Goal: Entertainment & Leisure: Browse casually

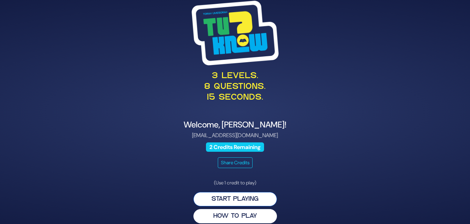
click at [247, 198] on button "Start Playing" at bounding box center [234, 199] width 83 height 14
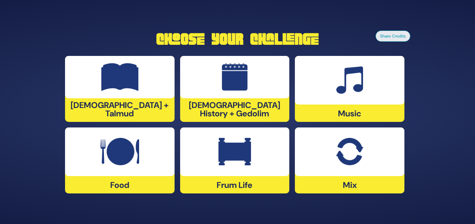
click at [327, 145] on div at bounding box center [349, 152] width 109 height 49
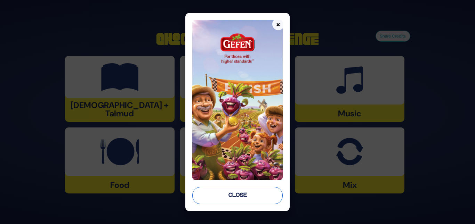
click at [232, 194] on button "Close" at bounding box center [237, 195] width 90 height 17
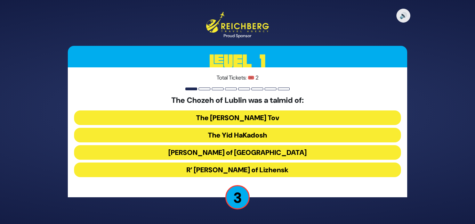
click at [229, 170] on button "R’ Elimelech of Lizhensk" at bounding box center [237, 170] width 327 height 15
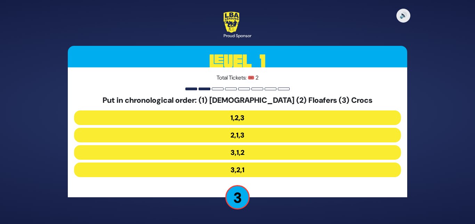
click at [256, 147] on button "3,1,2" at bounding box center [237, 152] width 327 height 15
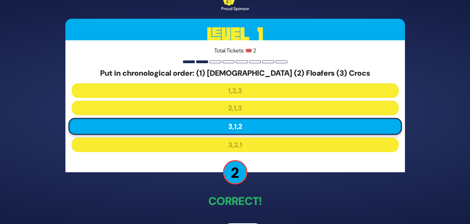
scroll to position [24, 0]
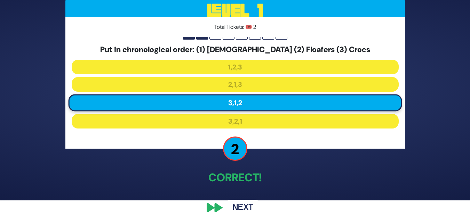
click at [239, 212] on button "Next" at bounding box center [242, 208] width 40 height 16
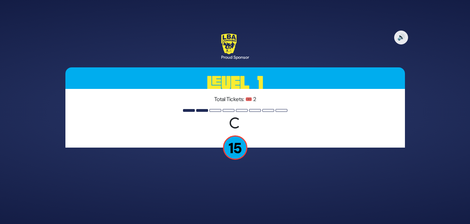
scroll to position [0, 0]
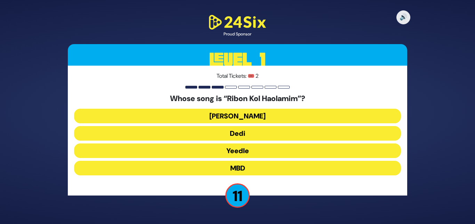
click at [240, 132] on button "Dedi" at bounding box center [237, 133] width 327 height 15
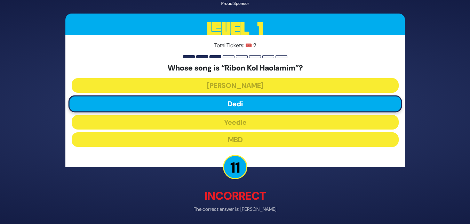
scroll to position [26, 0]
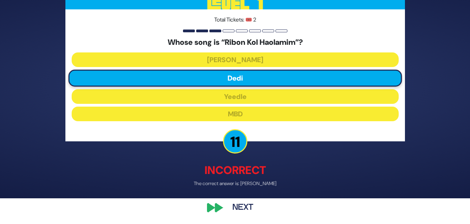
click at [253, 204] on button "Next" at bounding box center [242, 208] width 40 height 16
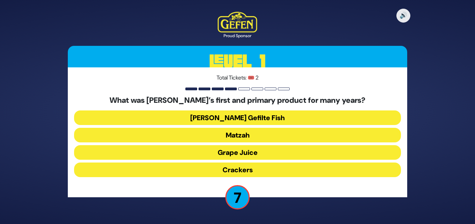
click at [234, 137] on button "Matzah" at bounding box center [237, 135] width 327 height 15
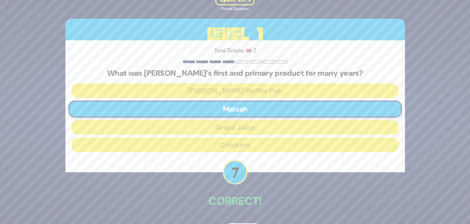
scroll to position [24, 0]
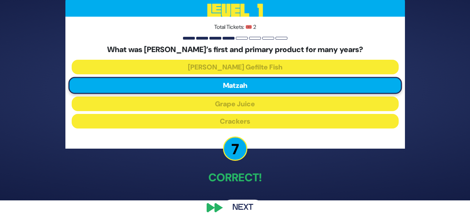
click at [250, 204] on button "Next" at bounding box center [242, 208] width 40 height 16
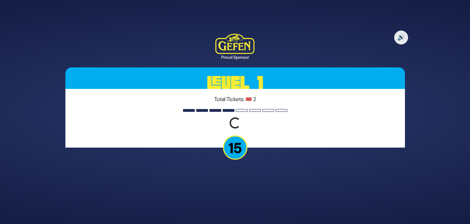
scroll to position [0, 0]
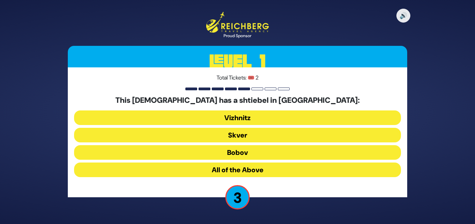
click at [240, 169] on button "All of the Above" at bounding box center [237, 170] width 327 height 15
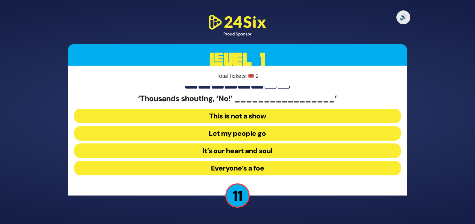
click at [222, 136] on button "Let my people go" at bounding box center [237, 133] width 327 height 15
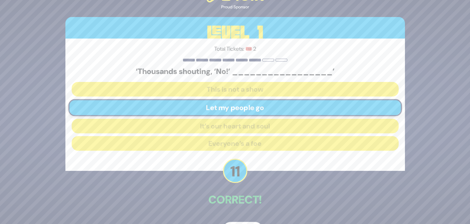
scroll to position [22, 0]
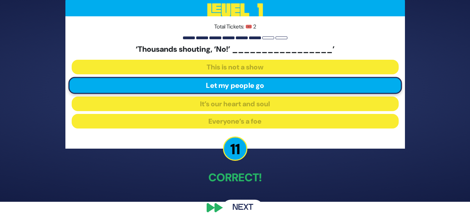
click at [237, 209] on button "Next" at bounding box center [242, 208] width 40 height 16
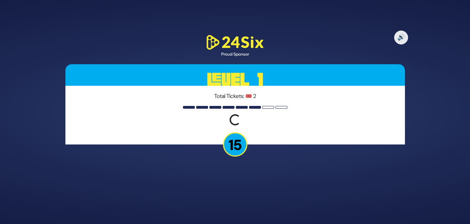
scroll to position [0, 0]
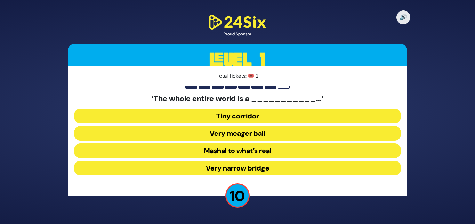
click at [267, 169] on button "Very narrow bridge" at bounding box center [237, 168] width 327 height 15
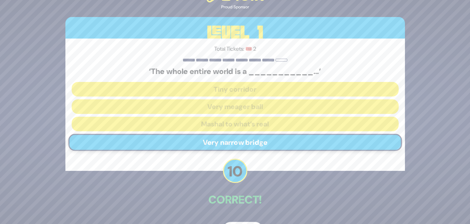
scroll to position [22, 0]
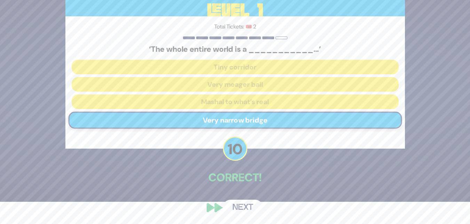
click at [246, 201] on button "Next" at bounding box center [242, 208] width 40 height 16
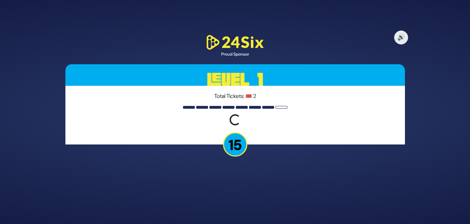
scroll to position [0, 0]
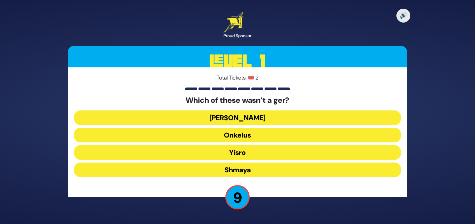
click at [240, 173] on button "Shmaya" at bounding box center [237, 170] width 327 height 15
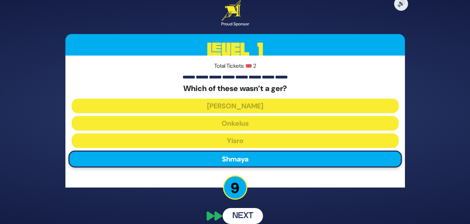
click at [240, 173] on div "Total Tickets: 🎟️ 2 Which of these wasn’t a ger? Ovadia Onkelus Yisro Shmaya" at bounding box center [234, 122] width 339 height 132
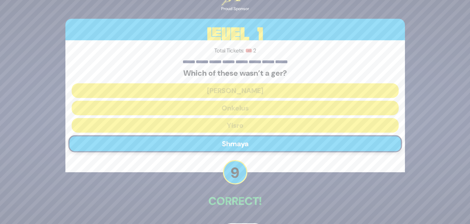
scroll to position [24, 0]
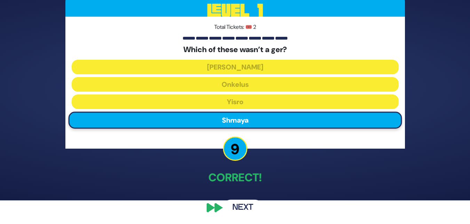
click at [236, 211] on button "Next" at bounding box center [242, 208] width 40 height 16
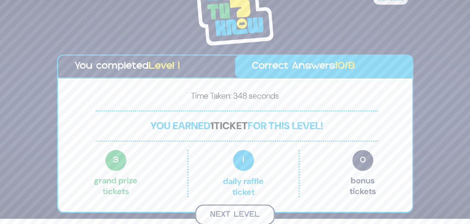
scroll to position [4, 0]
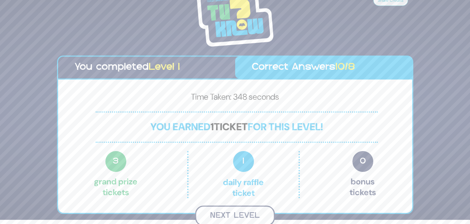
click at [234, 211] on button "Next Level" at bounding box center [235, 216] width 80 height 21
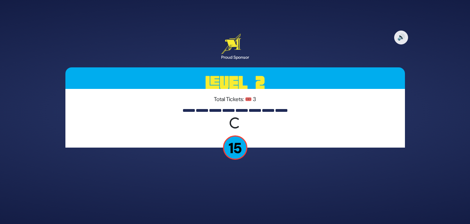
scroll to position [0, 0]
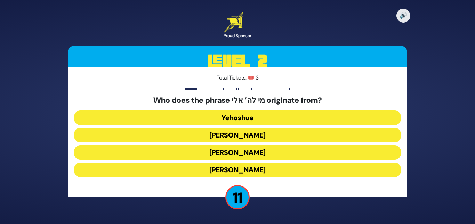
click at [255, 133] on button "Yehuda Hamaccabi" at bounding box center [237, 135] width 327 height 15
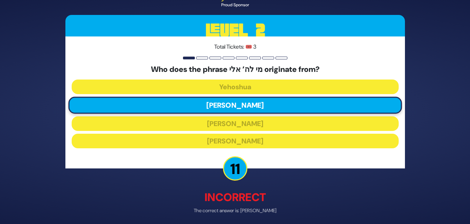
click at [236, 172] on p "11" at bounding box center [235, 169] width 24 height 24
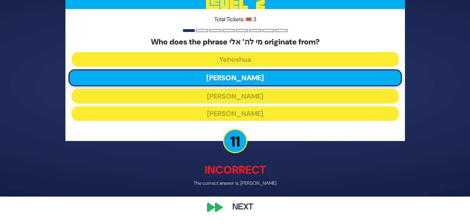
click at [247, 208] on button "Next" at bounding box center [242, 208] width 40 height 16
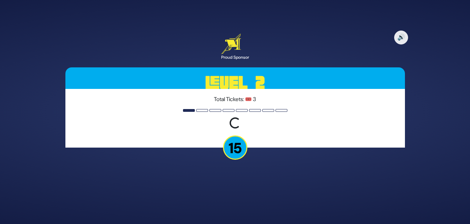
scroll to position [0, 0]
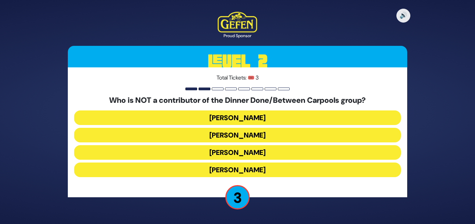
click at [260, 118] on button "Estee Waldman" at bounding box center [237, 118] width 327 height 15
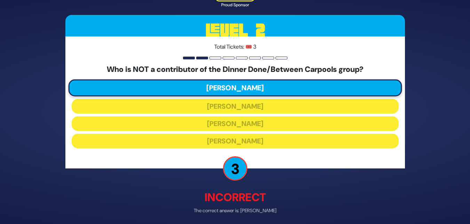
scroll to position [27, 0]
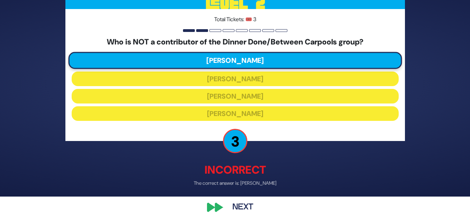
click at [247, 210] on button "Next" at bounding box center [242, 208] width 40 height 16
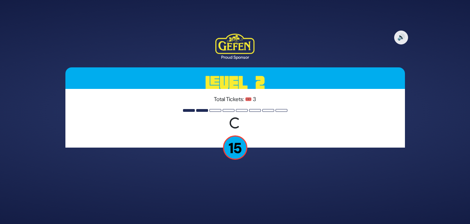
scroll to position [0, 0]
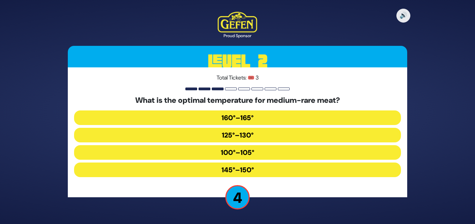
click at [252, 171] on button "145°–150°" at bounding box center [237, 170] width 327 height 15
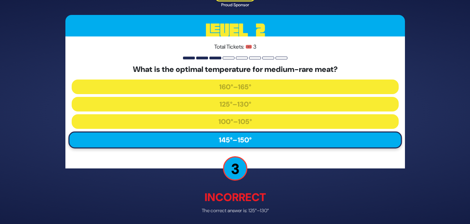
scroll to position [27, 0]
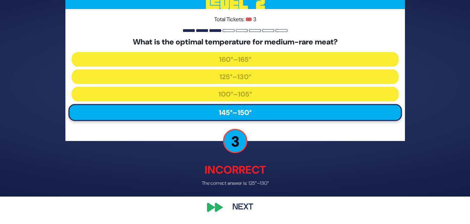
click at [247, 207] on button "Next" at bounding box center [242, 208] width 40 height 16
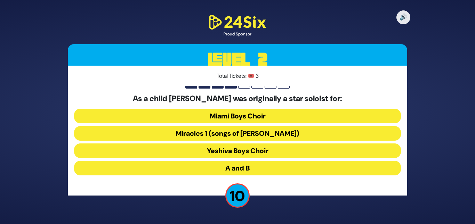
click at [251, 127] on button "Miracles 1 (songs of C. Neuhaus)" at bounding box center [237, 133] width 327 height 15
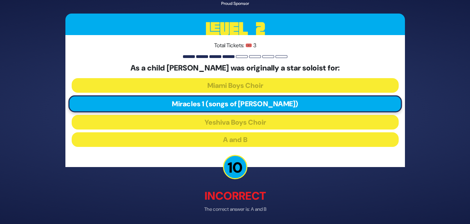
scroll to position [26, 0]
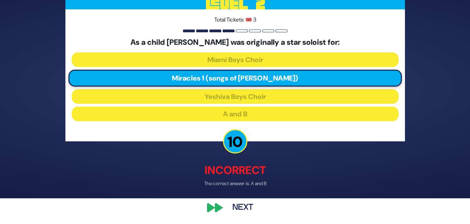
click at [244, 204] on button "Next" at bounding box center [242, 208] width 40 height 16
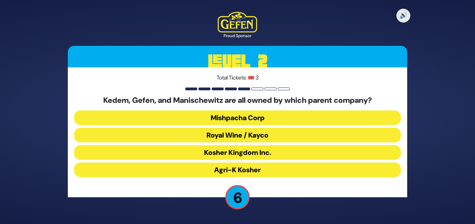
click at [256, 119] on button "Mishpacha Corp" at bounding box center [237, 118] width 327 height 15
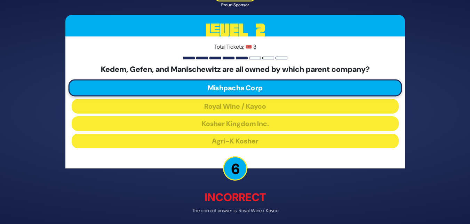
scroll to position [27, 0]
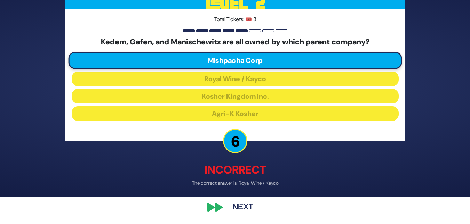
click at [251, 201] on button "Next" at bounding box center [242, 208] width 40 height 16
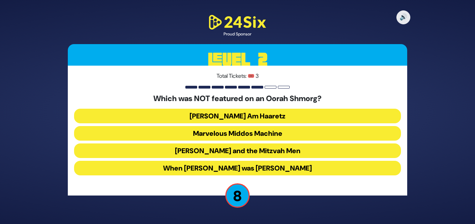
click at [214, 147] on button "Uncle Moishy and the Mitzvah Men" at bounding box center [237, 151] width 327 height 15
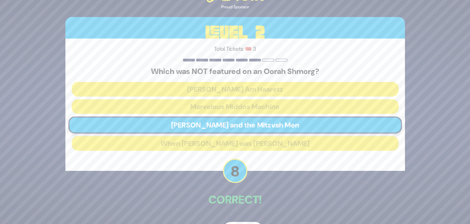
scroll to position [22, 0]
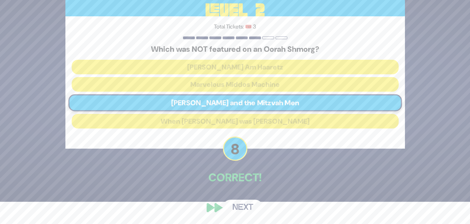
click at [252, 210] on button "Next" at bounding box center [242, 208] width 40 height 16
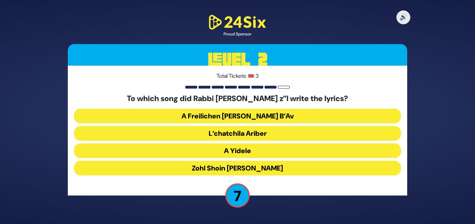
click at [240, 172] on button "Zohl Shoin Zein Di Geula" at bounding box center [237, 168] width 327 height 15
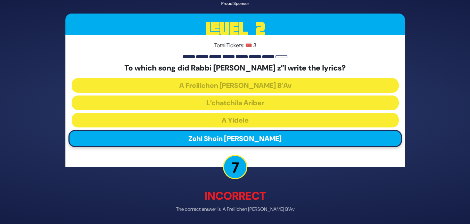
scroll to position [26, 0]
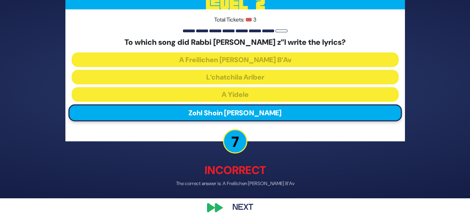
click at [229, 205] on button "Next" at bounding box center [242, 208] width 40 height 16
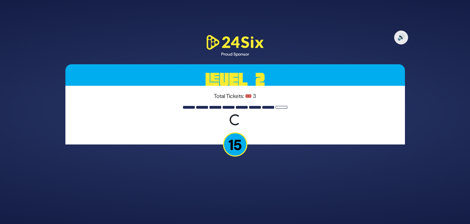
scroll to position [0, 0]
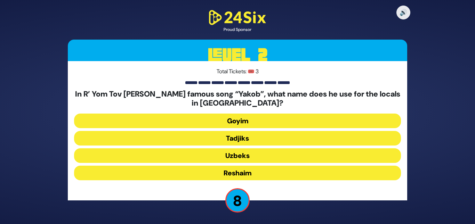
click at [256, 136] on button "Tadjiks" at bounding box center [237, 138] width 327 height 15
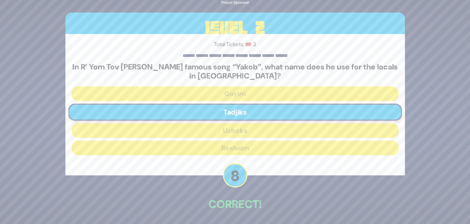
scroll to position [27, 0]
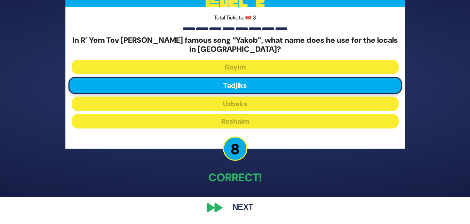
click at [252, 207] on button "Next" at bounding box center [242, 208] width 40 height 16
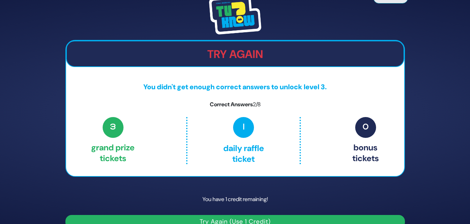
scroll to position [13, 0]
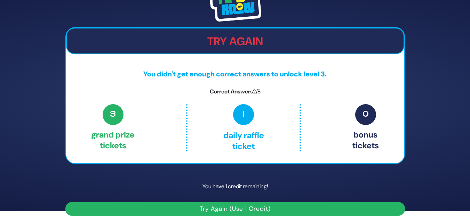
click at [285, 204] on button "Try Again (Use 1 Credit)" at bounding box center [234, 209] width 339 height 14
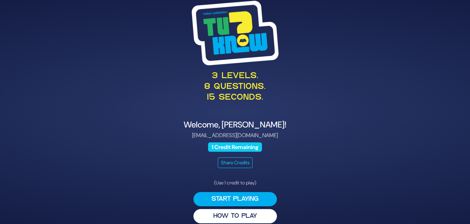
scroll to position [8, 0]
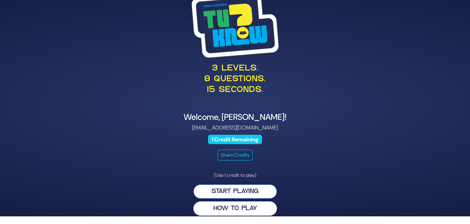
click at [244, 190] on button "Start Playing" at bounding box center [234, 192] width 83 height 14
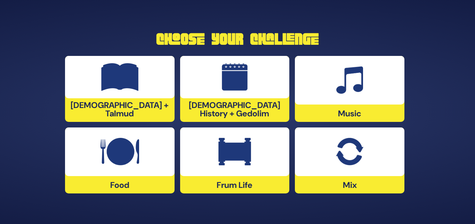
click at [372, 168] on div at bounding box center [349, 152] width 109 height 49
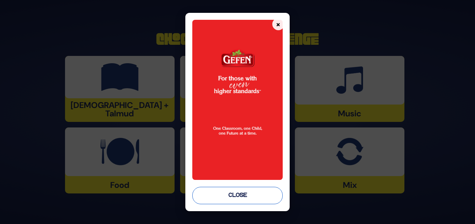
click at [239, 197] on button "Close" at bounding box center [237, 195] width 90 height 17
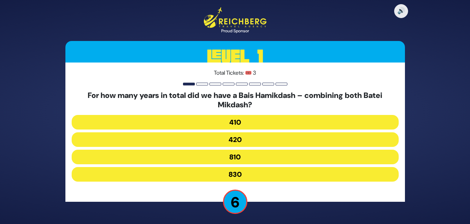
click at [242, 138] on button "420" at bounding box center [235, 139] width 327 height 15
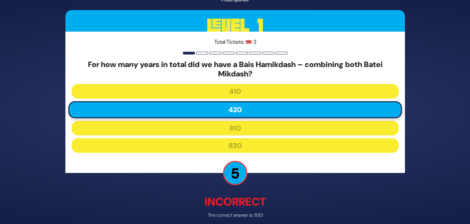
scroll to position [32, 0]
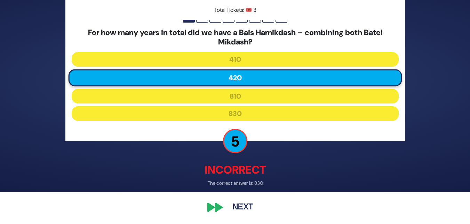
click at [246, 207] on button "Next" at bounding box center [242, 208] width 40 height 16
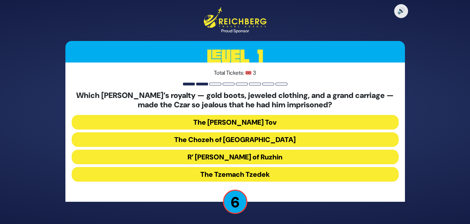
click at [251, 170] on button "The Tzemach Tzedek" at bounding box center [235, 174] width 327 height 15
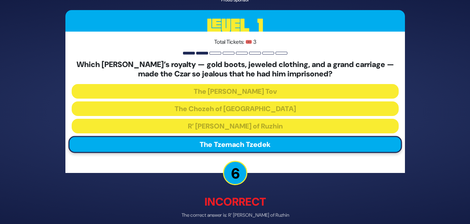
scroll to position [32, 0]
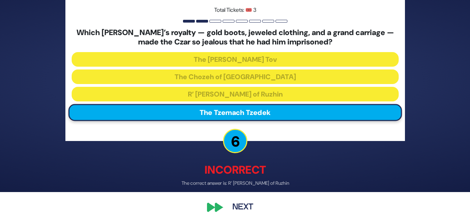
click at [242, 212] on button "Next" at bounding box center [242, 208] width 40 height 16
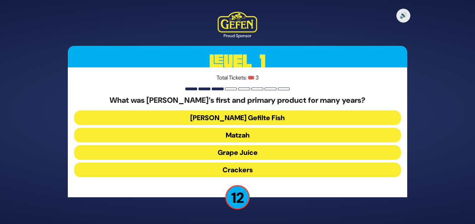
click at [242, 136] on button "Matzah" at bounding box center [237, 135] width 327 height 15
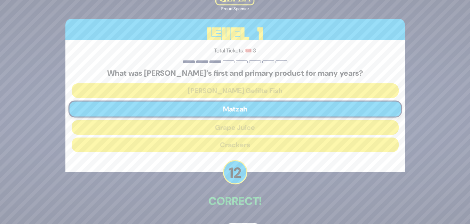
scroll to position [24, 0]
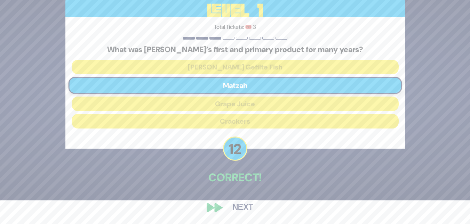
click at [244, 207] on button "Next" at bounding box center [242, 208] width 40 height 16
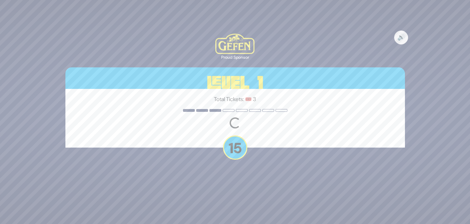
scroll to position [0, 0]
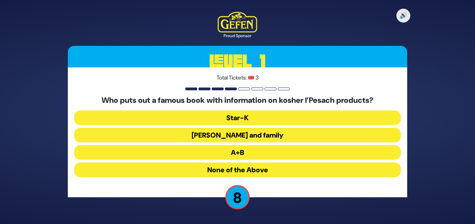
click at [248, 155] on button "A+B" at bounding box center [237, 152] width 327 height 15
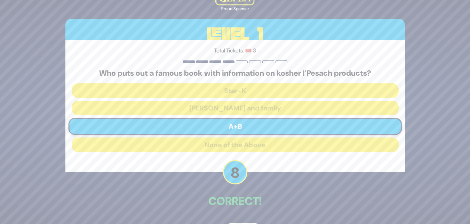
scroll to position [24, 0]
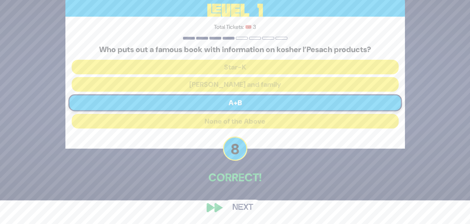
click at [251, 210] on button "Next" at bounding box center [242, 208] width 40 height 16
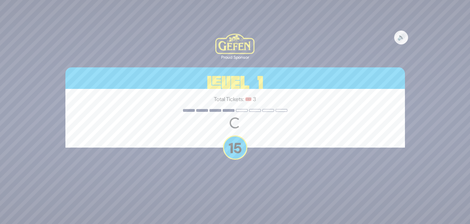
scroll to position [0, 0]
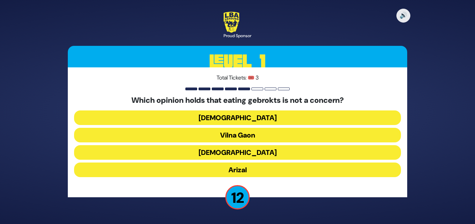
click at [248, 133] on button "Vilna Gaon" at bounding box center [237, 135] width 327 height 15
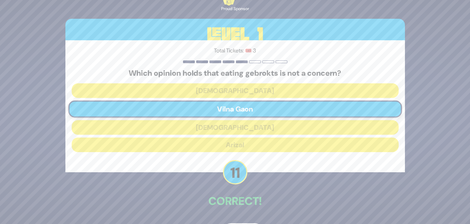
scroll to position [24, 0]
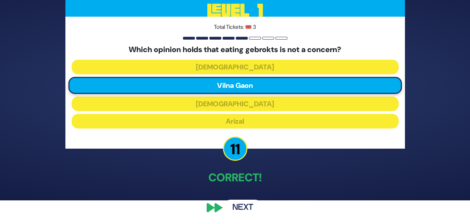
click at [233, 208] on button "Next" at bounding box center [242, 208] width 40 height 16
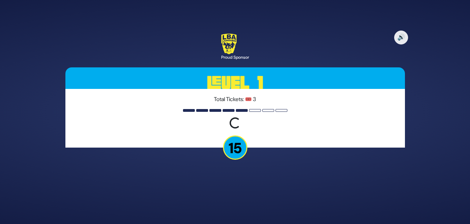
scroll to position [0, 0]
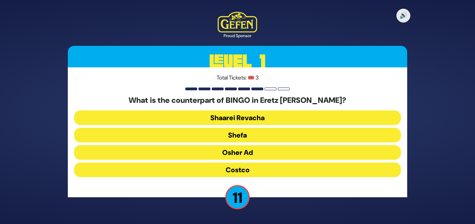
click at [247, 154] on button "Osher Ad" at bounding box center [237, 152] width 327 height 15
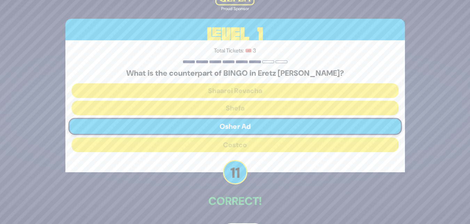
scroll to position [24, 0]
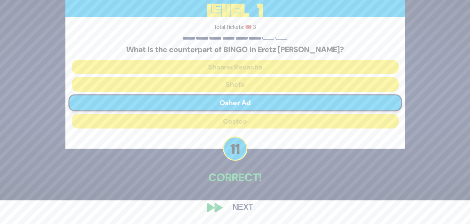
click at [244, 209] on button "Next" at bounding box center [242, 208] width 40 height 16
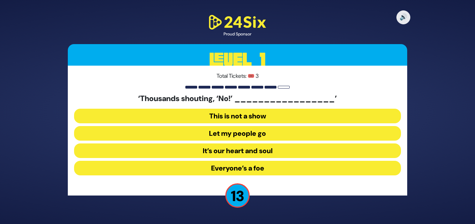
click at [233, 128] on button "Let my people go" at bounding box center [237, 133] width 327 height 15
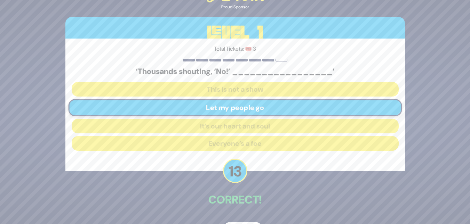
scroll to position [22, 0]
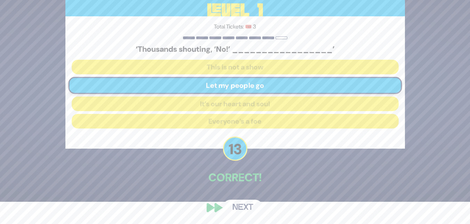
click at [253, 208] on button "Next" at bounding box center [242, 208] width 40 height 16
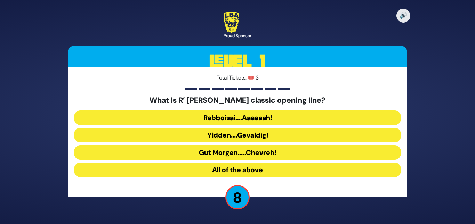
click at [227, 168] on button "All of the above" at bounding box center [237, 170] width 327 height 15
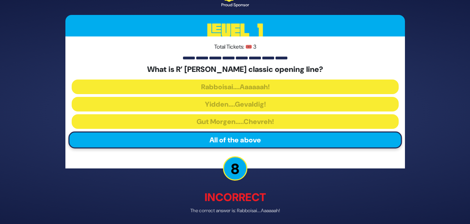
click at [246, 211] on p "The correct answer is: Rabboisai….Aaaaaah!" at bounding box center [234, 210] width 339 height 7
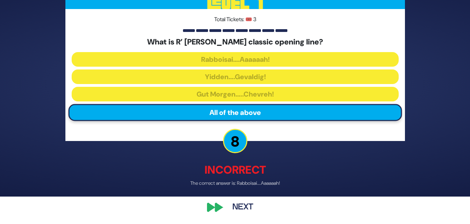
click at [243, 211] on button "Next" at bounding box center [242, 208] width 40 height 16
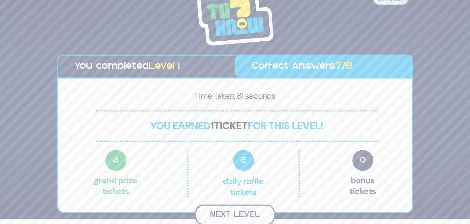
scroll to position [4, 0]
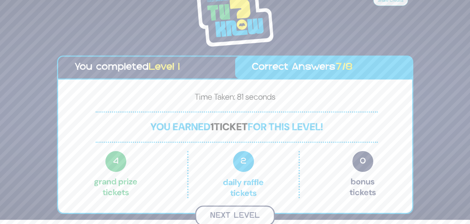
click at [248, 218] on button "Next Level" at bounding box center [235, 216] width 80 height 21
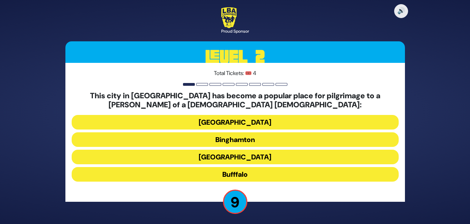
click at [256, 176] on button "Bufffalo" at bounding box center [235, 174] width 327 height 15
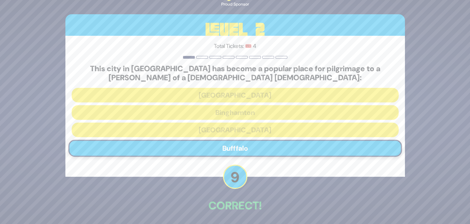
scroll to position [28, 0]
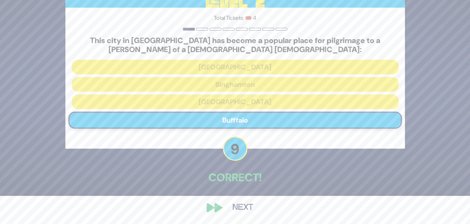
click at [258, 214] on button "Next" at bounding box center [242, 208] width 40 height 16
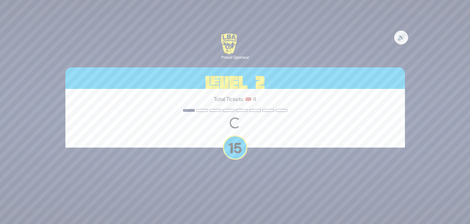
scroll to position [0, 0]
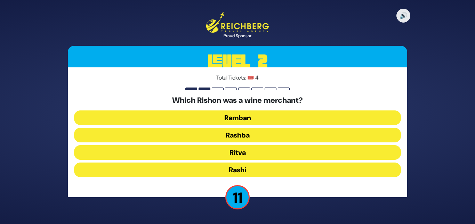
click at [246, 171] on button "Rashi" at bounding box center [237, 170] width 327 height 15
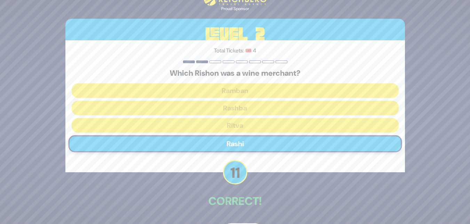
scroll to position [24, 0]
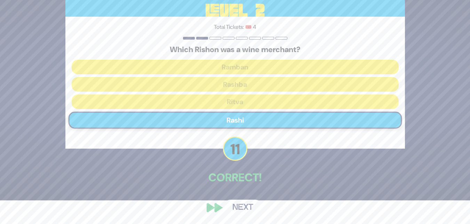
click at [246, 210] on button "Next" at bounding box center [242, 208] width 40 height 16
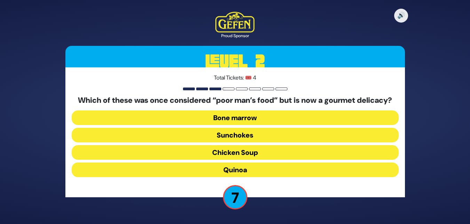
click at [252, 122] on button "Bone marrow" at bounding box center [235, 118] width 327 height 15
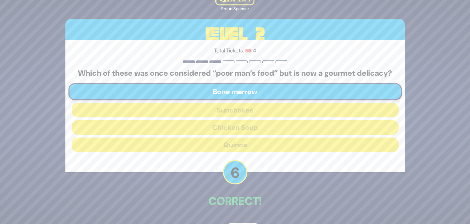
scroll to position [28, 0]
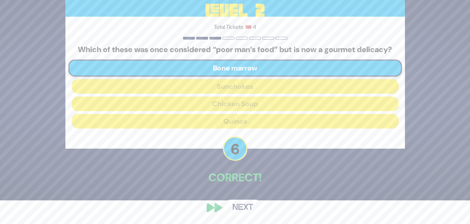
click at [232, 208] on button "Next" at bounding box center [242, 208] width 40 height 16
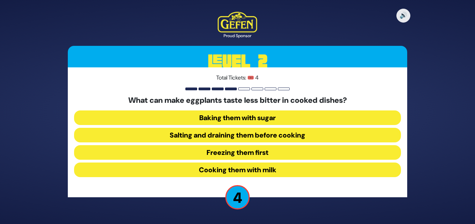
click at [251, 153] on button "Freezing them first" at bounding box center [237, 152] width 327 height 15
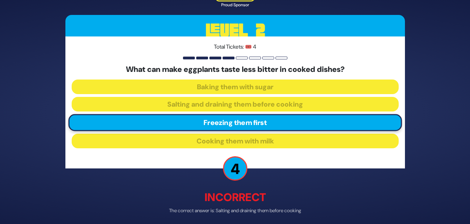
scroll to position [27, 0]
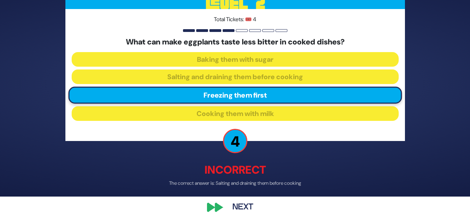
click at [237, 211] on button "Next" at bounding box center [242, 208] width 40 height 16
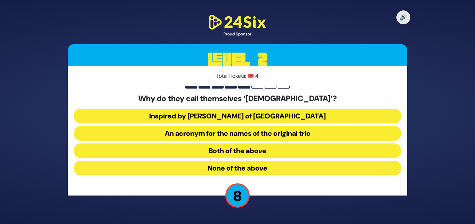
click at [229, 146] on button "Both of the above" at bounding box center [237, 151] width 327 height 15
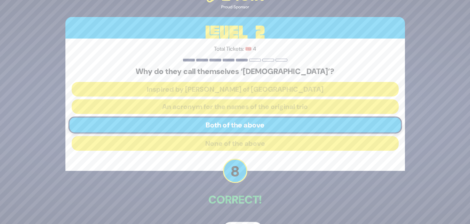
scroll to position [22, 0]
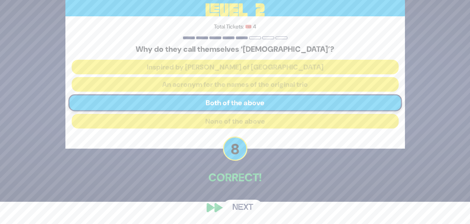
click at [251, 203] on button "Next" at bounding box center [242, 208] width 40 height 16
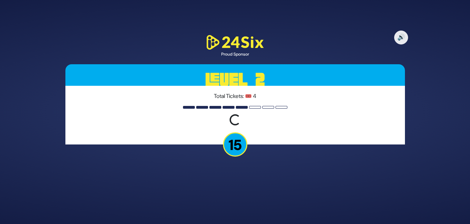
scroll to position [0, 0]
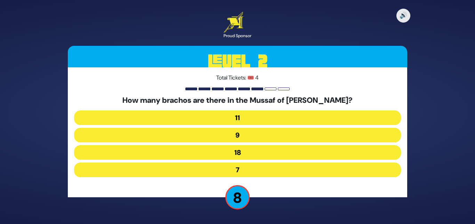
click at [231, 120] on button "11" at bounding box center [237, 118] width 327 height 15
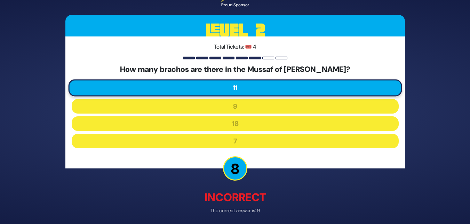
scroll to position [27, 0]
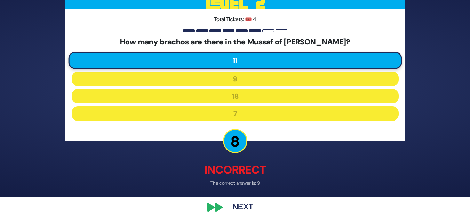
click at [250, 204] on button "Next" at bounding box center [242, 208] width 40 height 16
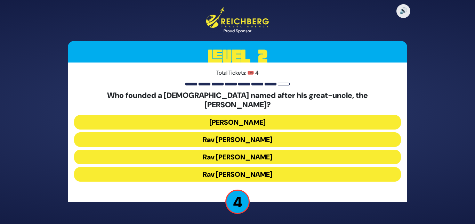
click at [252, 168] on button "Rav Mendel Zaks" at bounding box center [237, 174] width 327 height 15
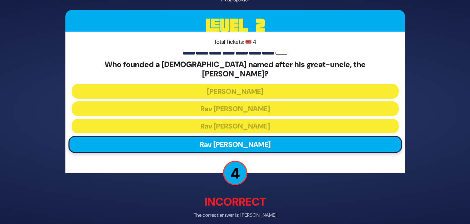
scroll to position [27, 0]
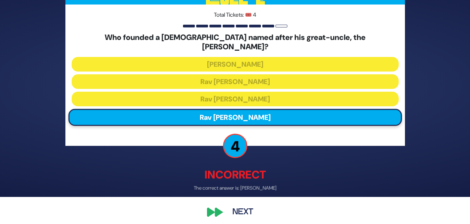
click at [234, 205] on button "Next" at bounding box center [242, 213] width 40 height 16
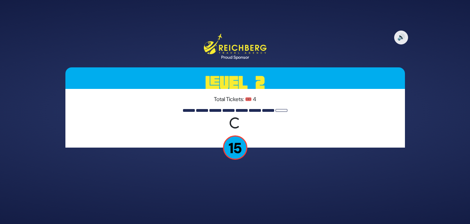
scroll to position [0, 0]
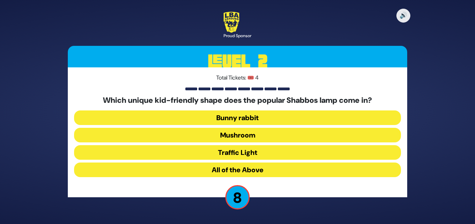
click at [241, 173] on button "All of the Above" at bounding box center [237, 170] width 327 height 15
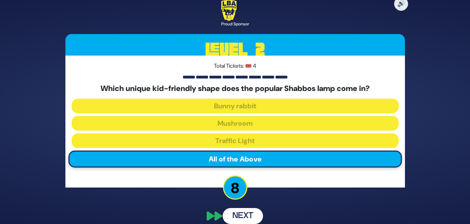
click at [252, 213] on div "🔊 Proud Sponsor Level 2 Total Tickets: 🎟️ 4 Which unique kid-friendly shape doe…" at bounding box center [235, 112] width 356 height 241
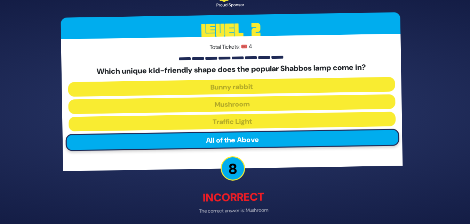
scroll to position [27, 0]
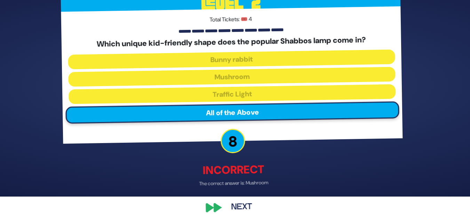
click at [249, 206] on button "Next" at bounding box center [242, 208] width 40 height 16
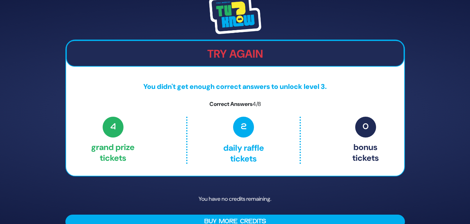
scroll to position [13, 0]
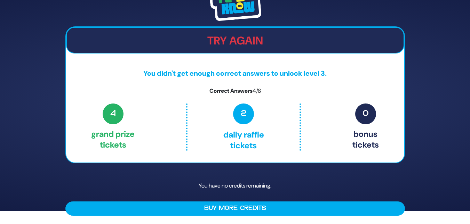
click at [226, 58] on div "Try Again You didn't get enough correct answers to unlock level 3. Correct Answ…" at bounding box center [234, 94] width 339 height 137
